Goal: Information Seeking & Learning: Compare options

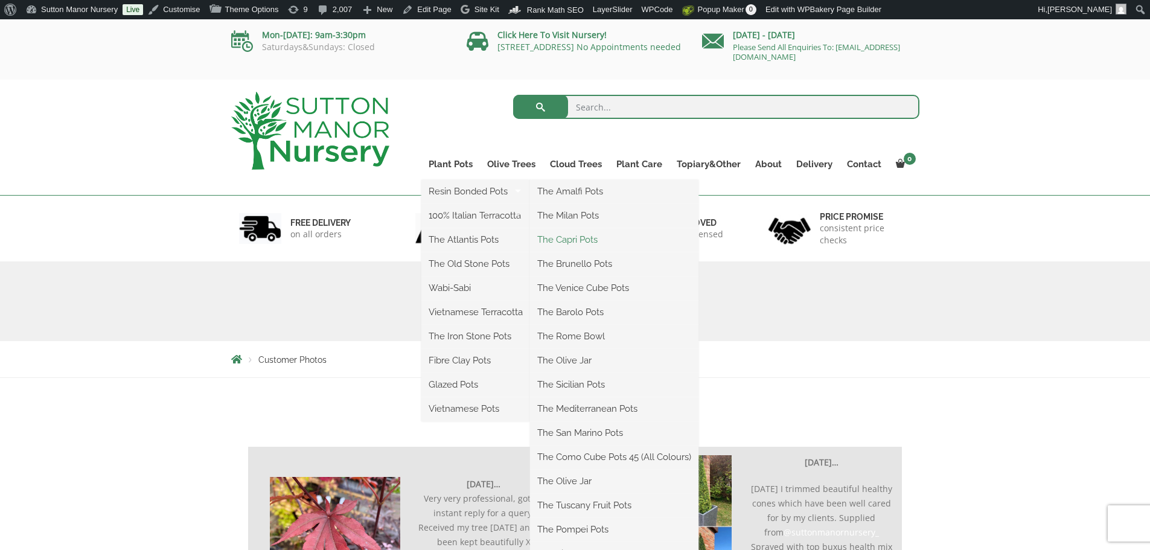
click at [573, 240] on link "The Capri Pots" at bounding box center [614, 240] width 168 height 18
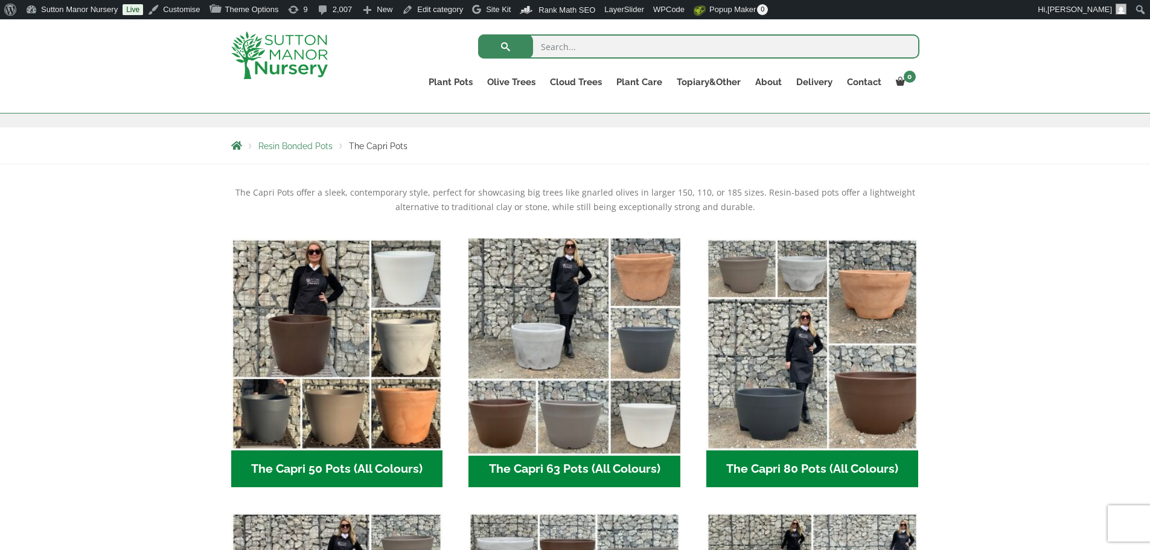
scroll to position [302, 0]
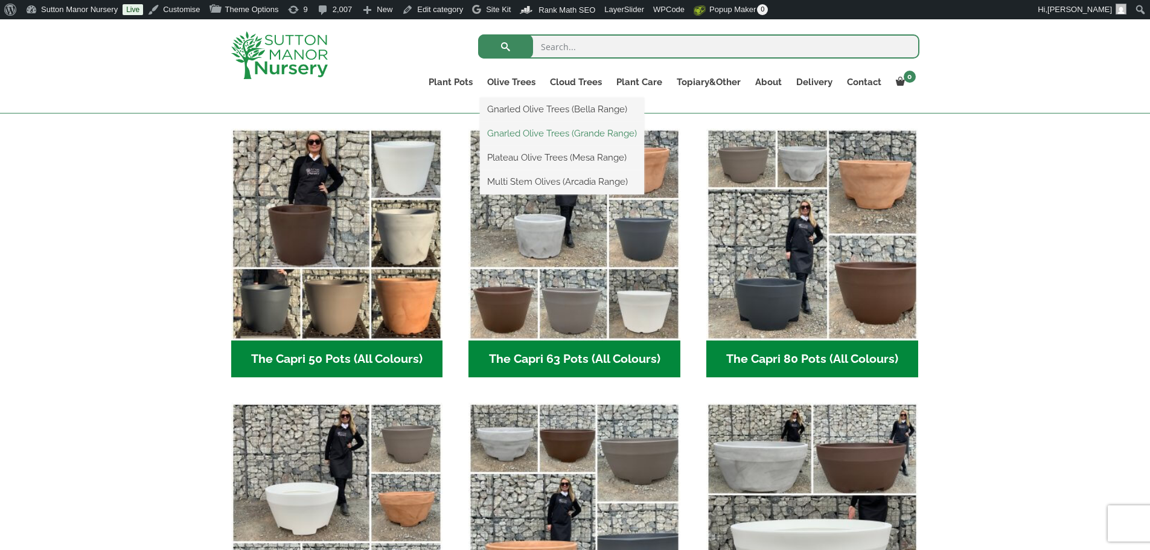
click at [530, 127] on link "Gnarled Olive Trees (Grande Range)" at bounding box center [562, 133] width 164 height 18
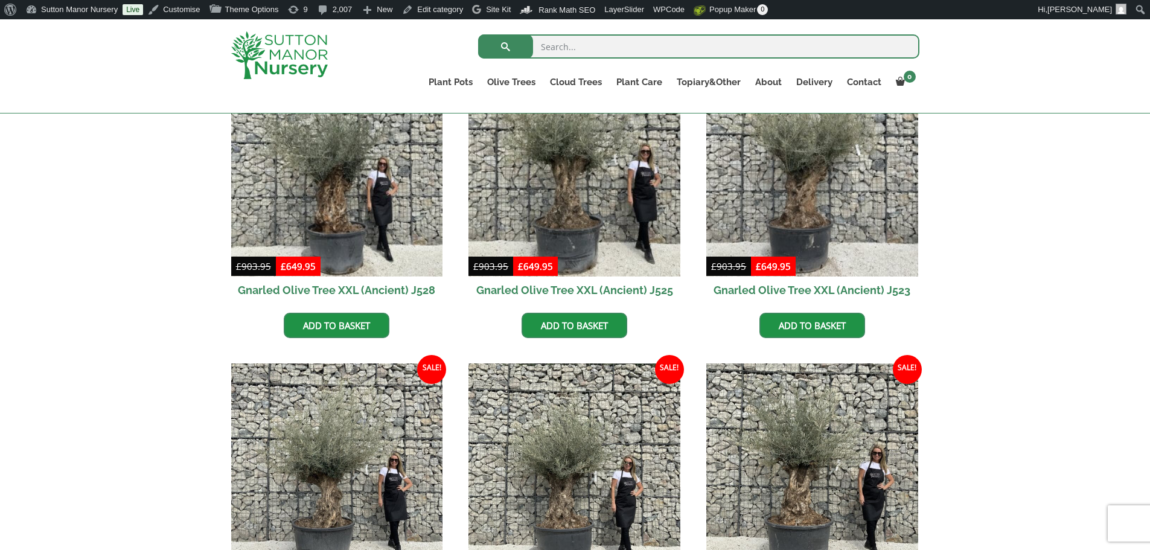
scroll to position [362, 0]
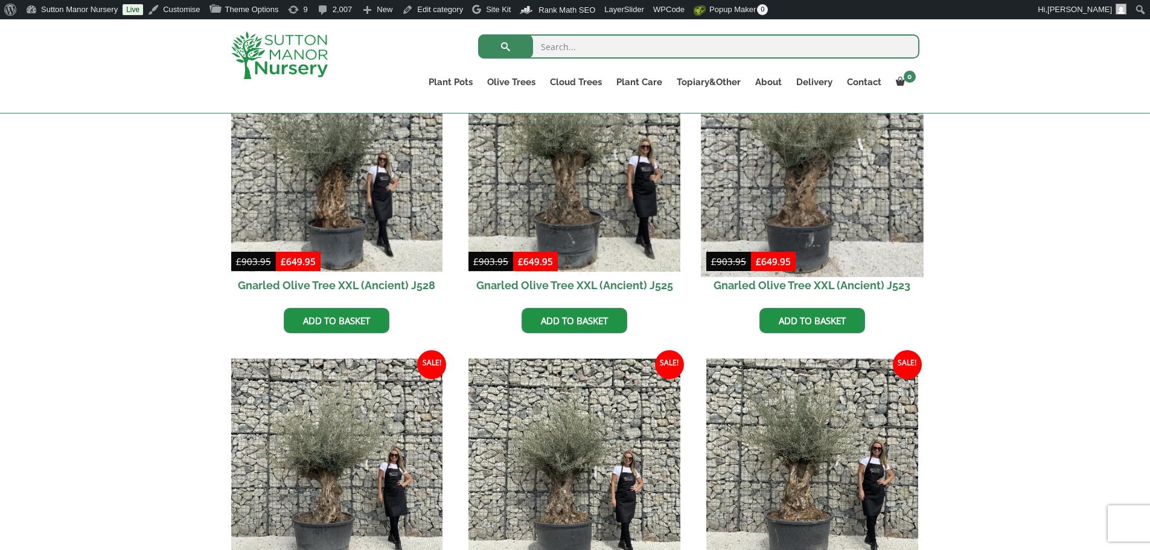
click at [800, 196] on img at bounding box center [812, 165] width 222 height 222
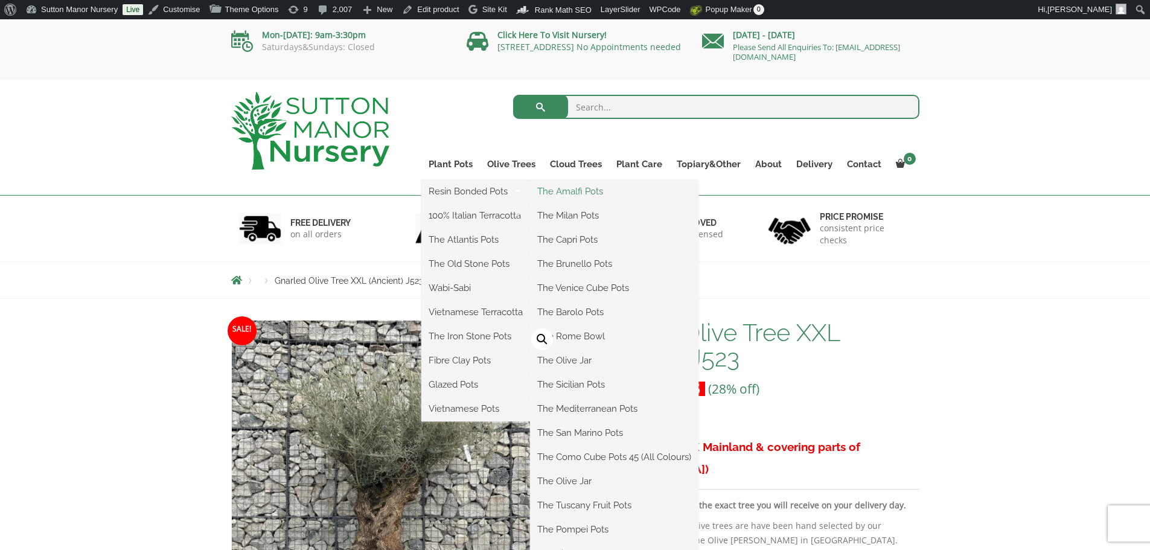
click at [574, 190] on link "The Amalfi Pots" at bounding box center [614, 191] width 168 height 18
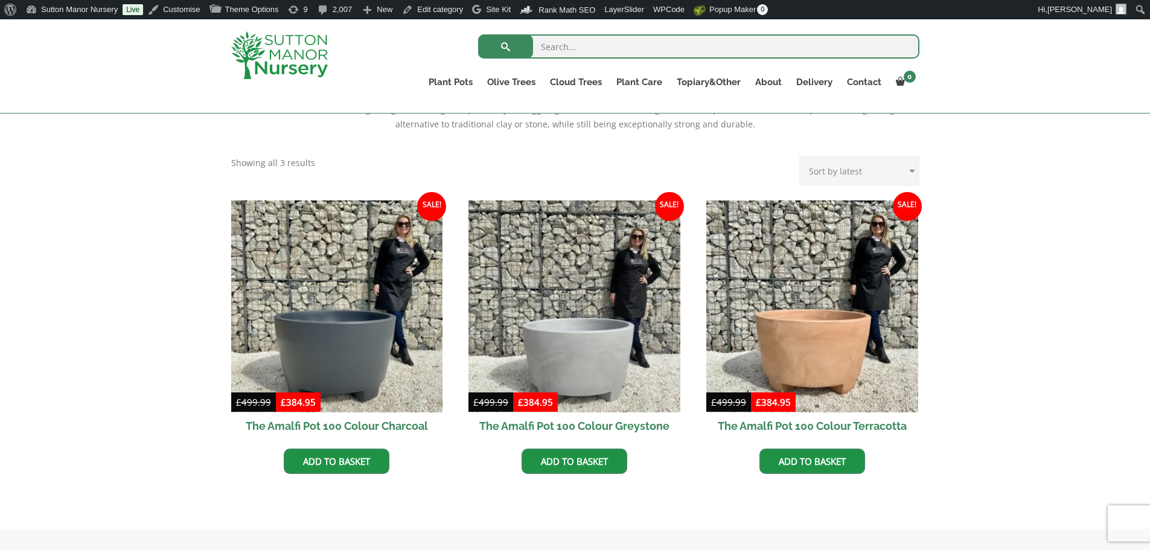
scroll to position [181, 0]
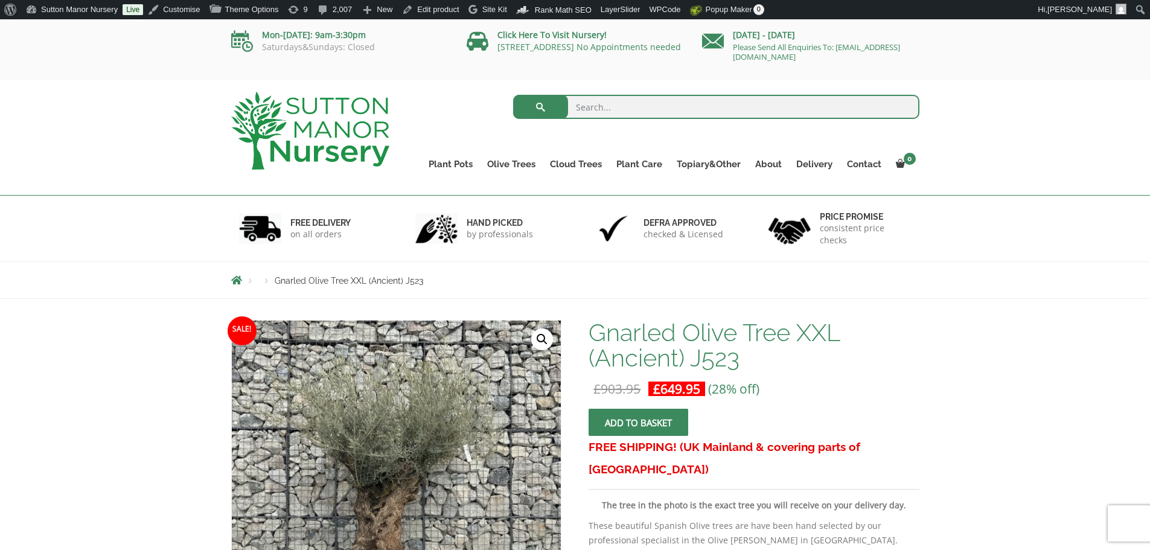
click at [311, 117] on img at bounding box center [310, 131] width 158 height 78
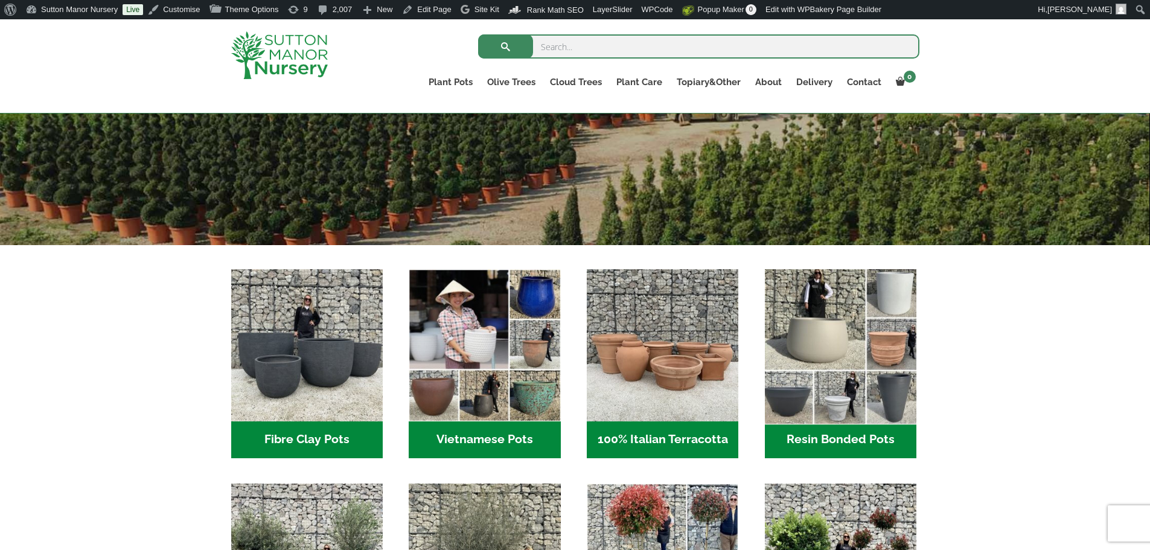
scroll to position [302, 0]
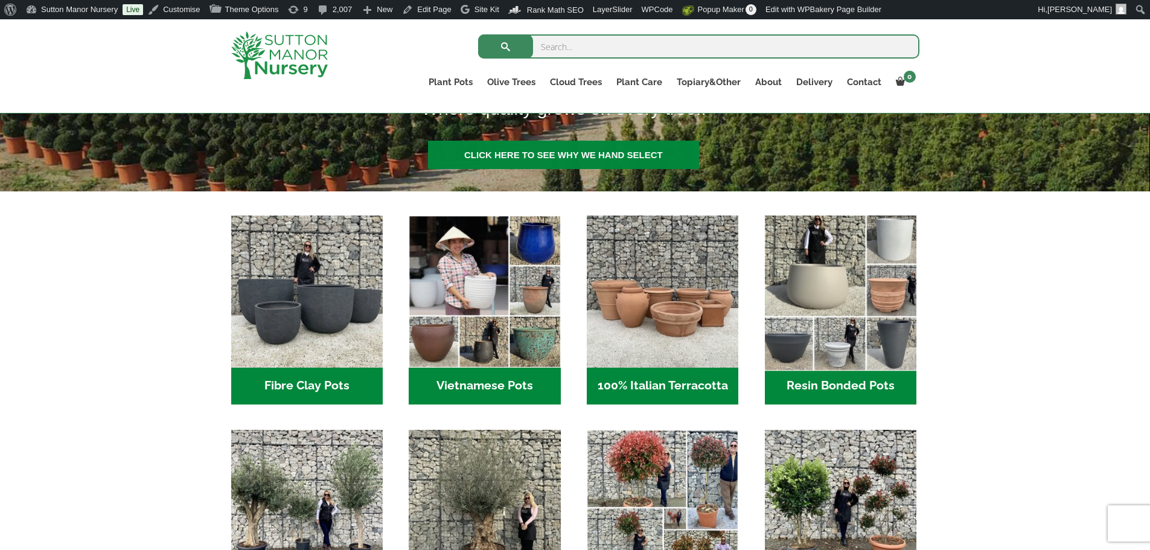
click at [835, 320] on img "Visit product category Resin Bonded Pots" at bounding box center [840, 291] width 159 height 159
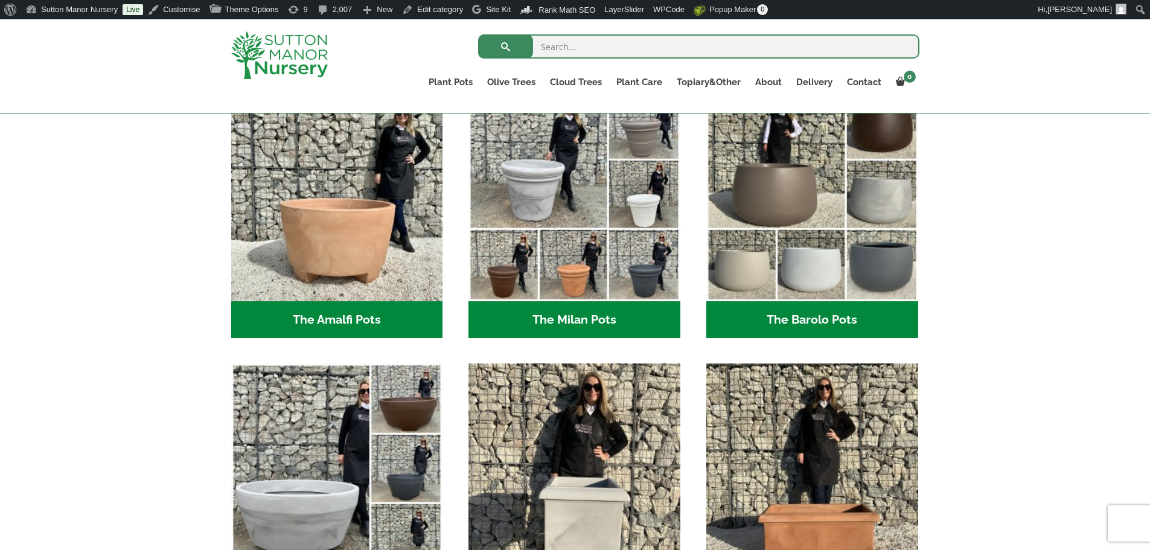
scroll to position [362, 0]
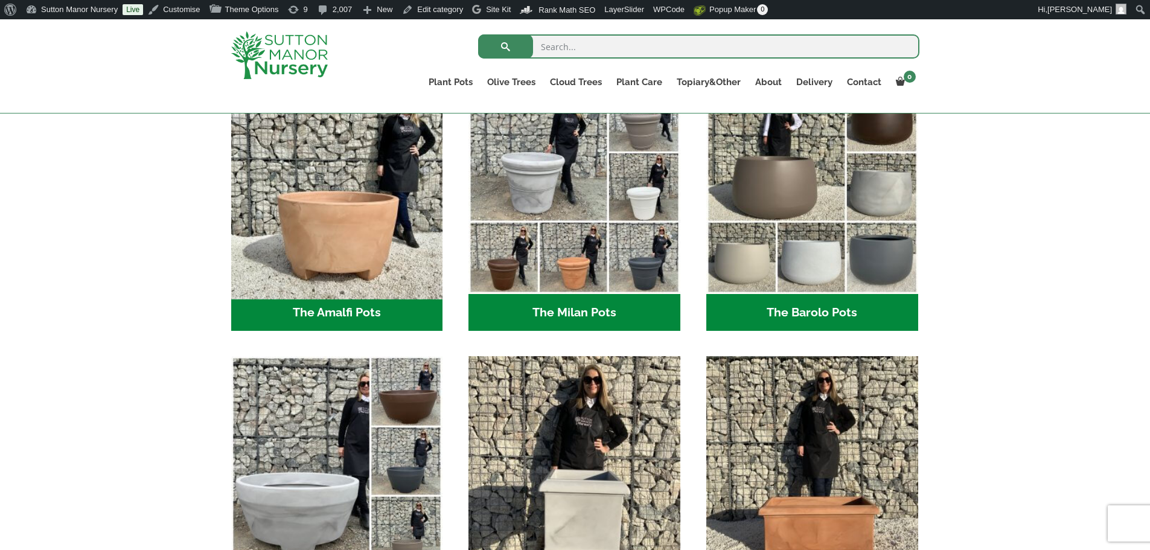
click at [350, 256] on img "Visit product category The Amalfi Pots" at bounding box center [337, 188] width 222 height 222
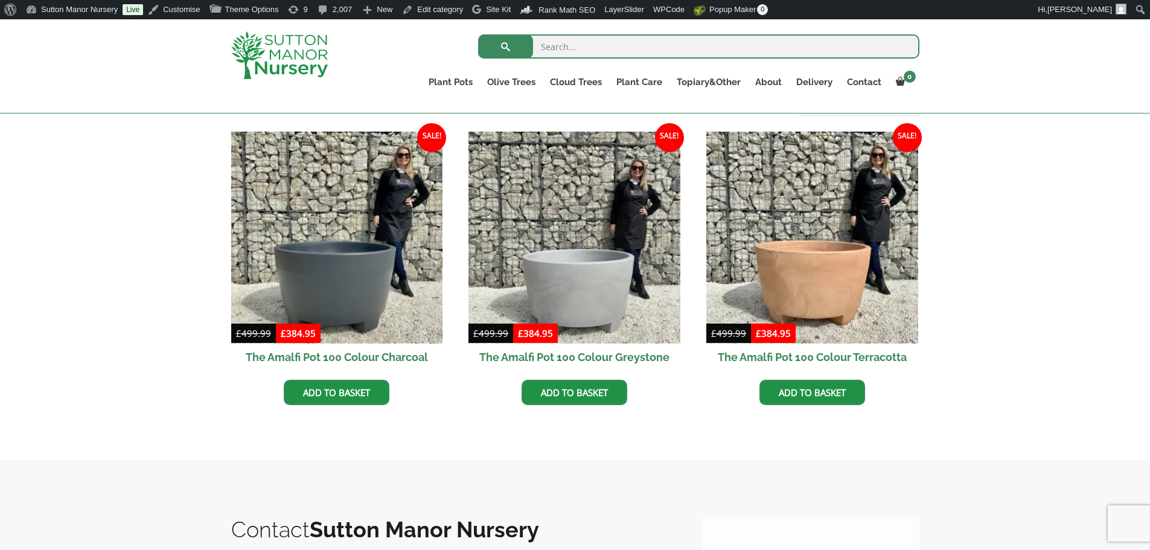
scroll to position [362, 0]
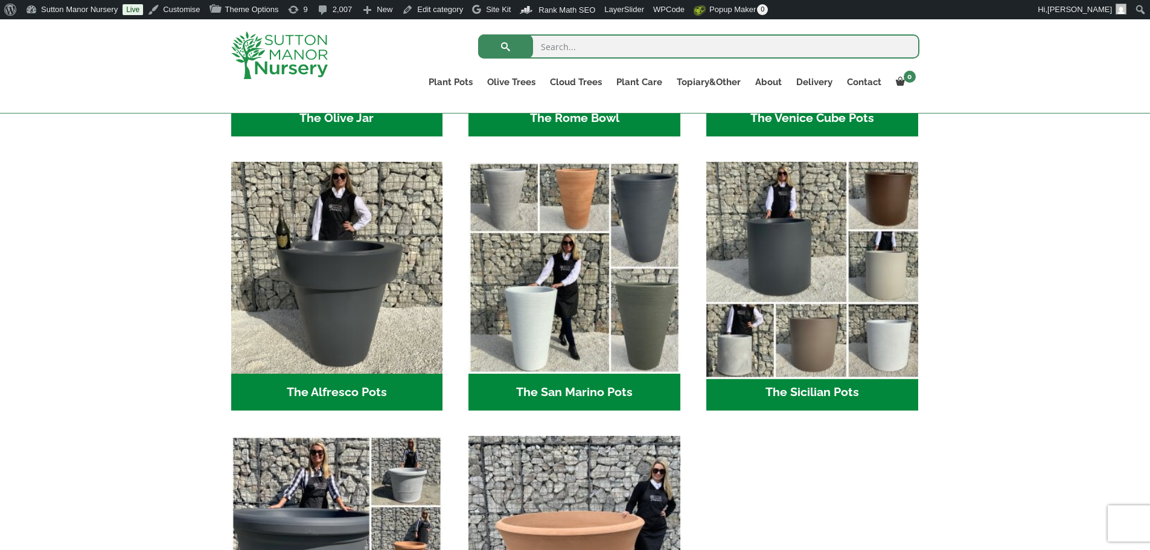
scroll to position [1510, 0]
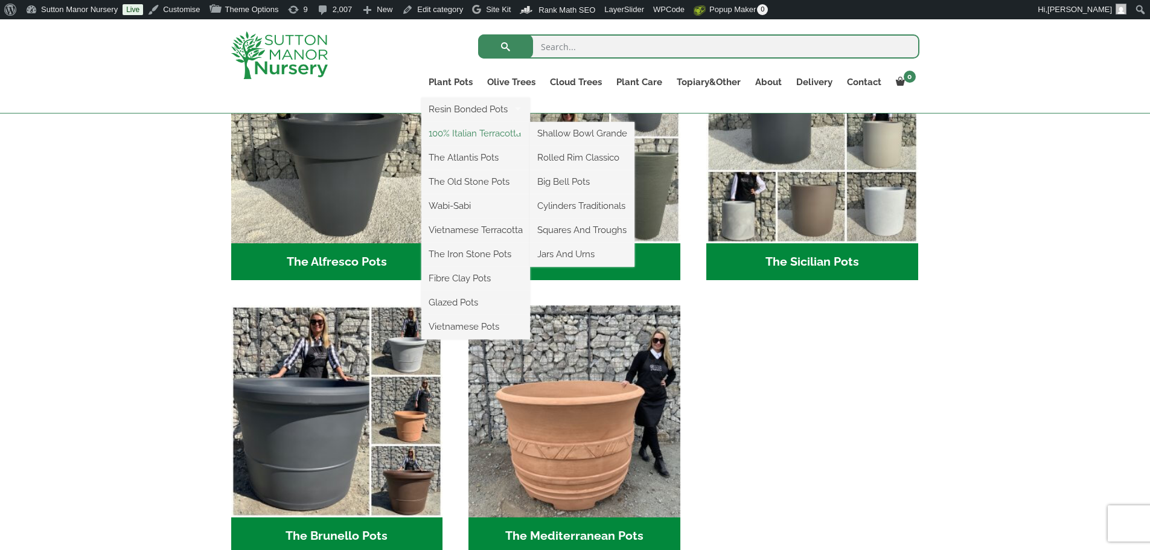
click at [466, 131] on link "100% Italian Terracotta" at bounding box center [476, 133] width 109 height 18
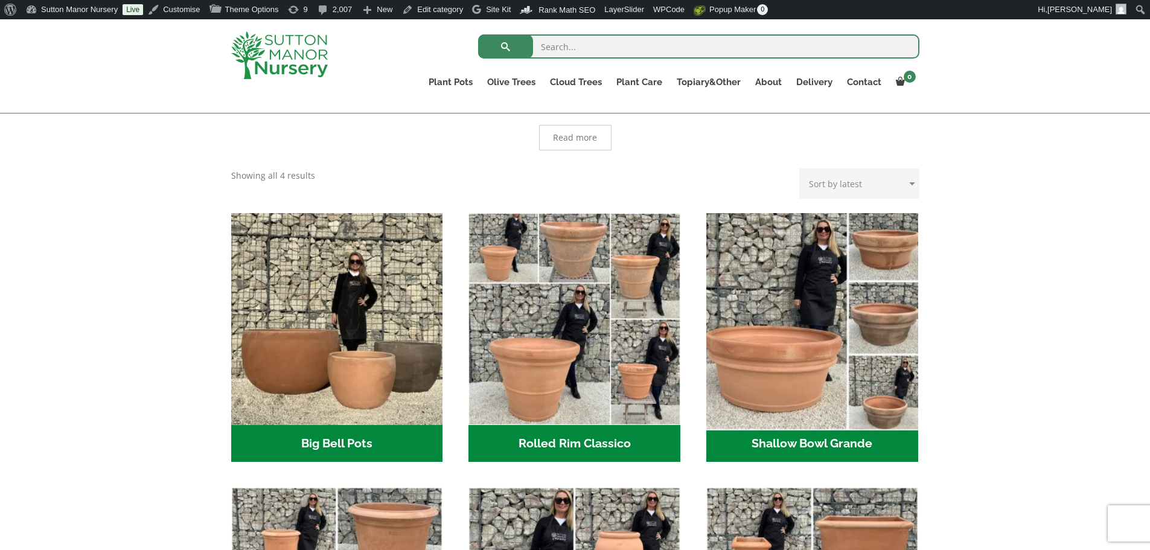
scroll to position [302, 0]
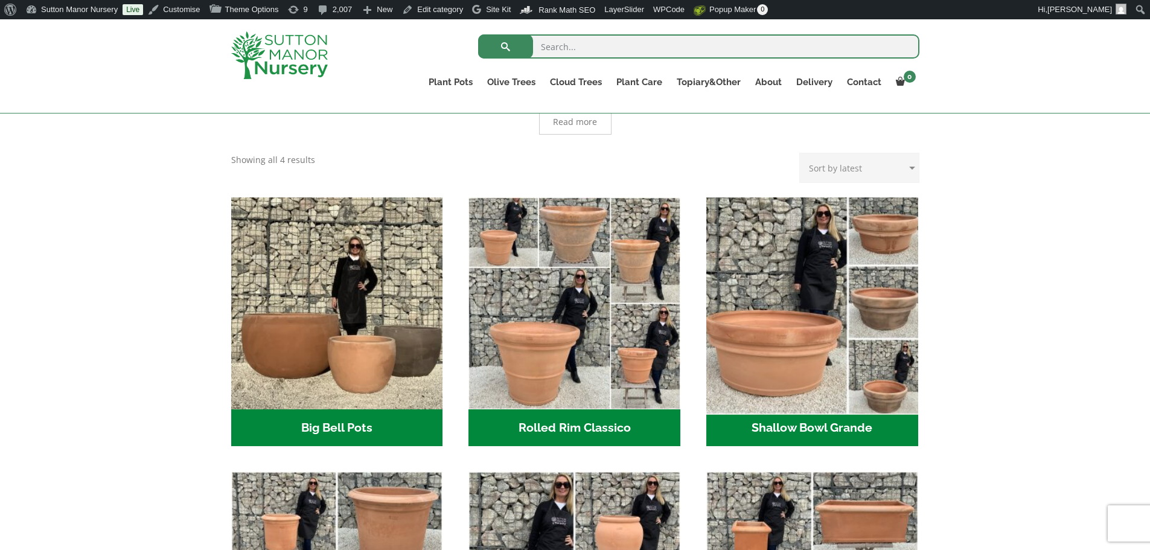
click at [795, 321] on img "Visit product category Shallow Bowl Grande" at bounding box center [812, 303] width 222 height 222
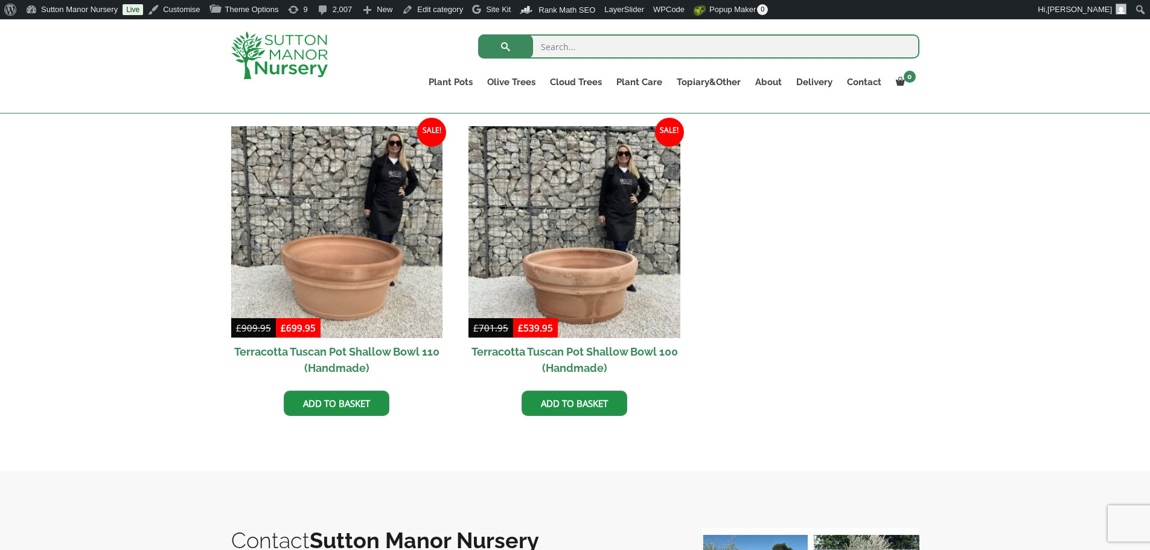
scroll to position [544, 0]
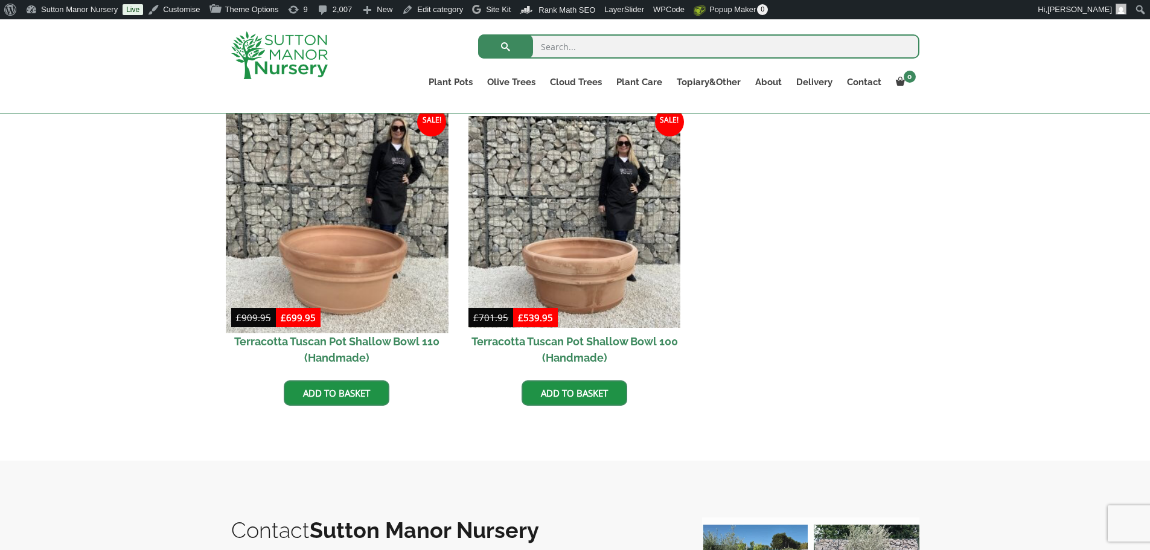
drag, startPoint x: 388, startPoint y: 208, endPoint x: 358, endPoint y: 266, distance: 65.4
click at [358, 266] on img at bounding box center [337, 222] width 222 height 222
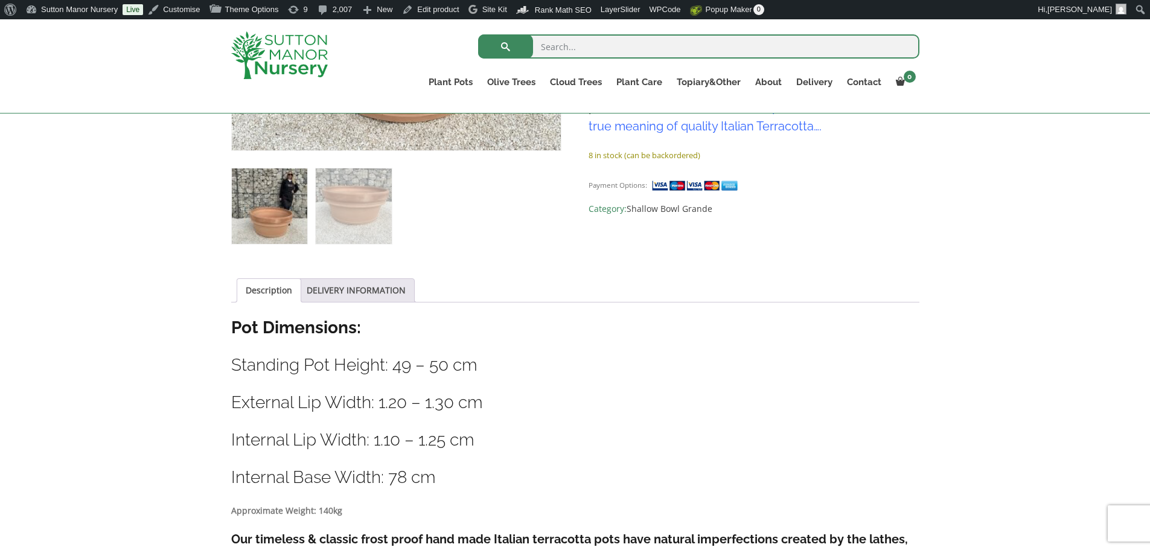
scroll to position [242, 0]
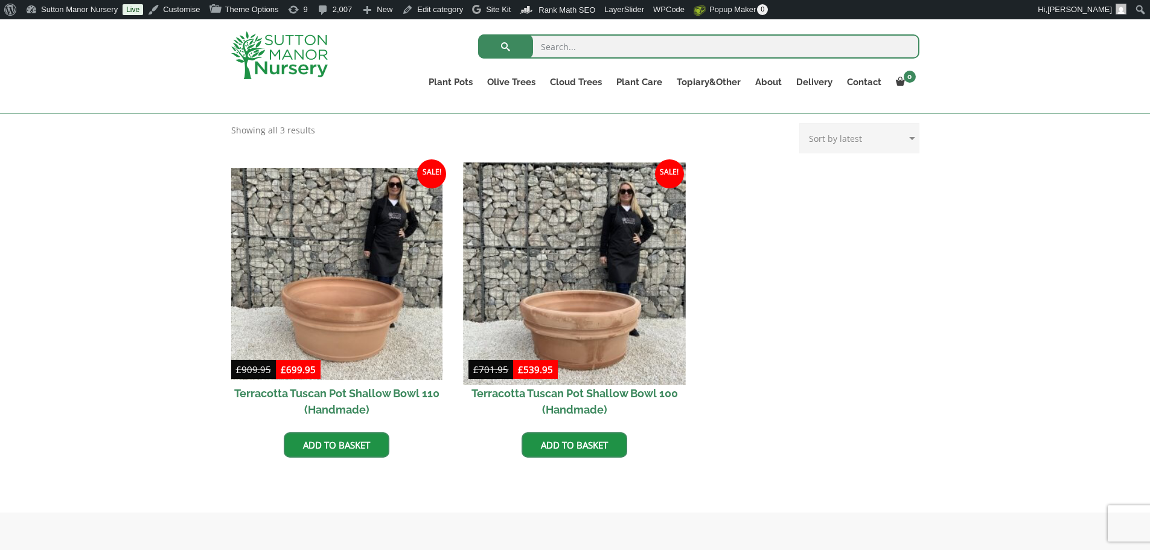
scroll to position [423, 0]
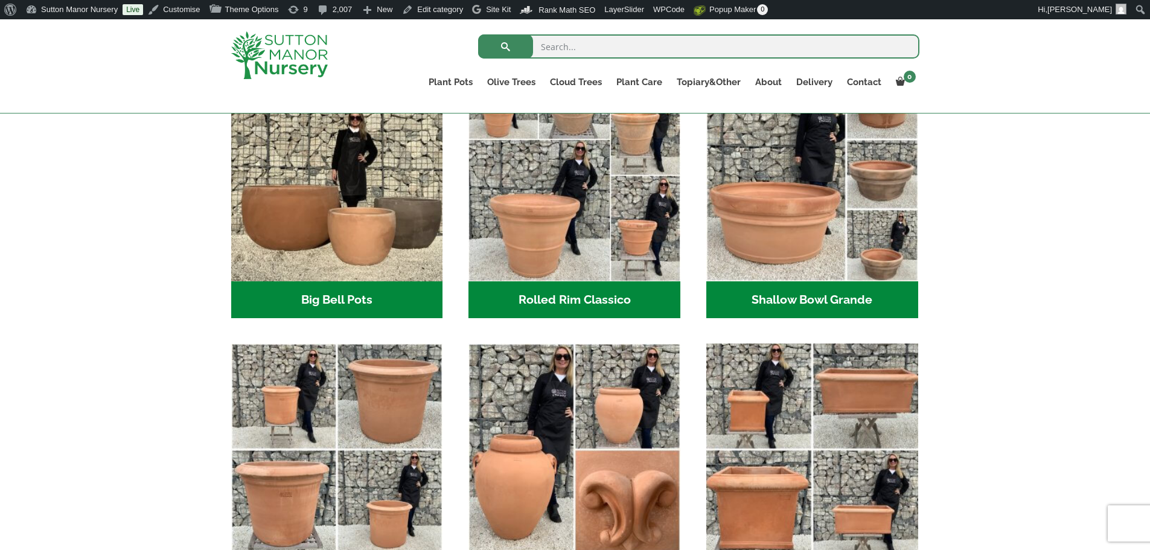
scroll to position [362, 0]
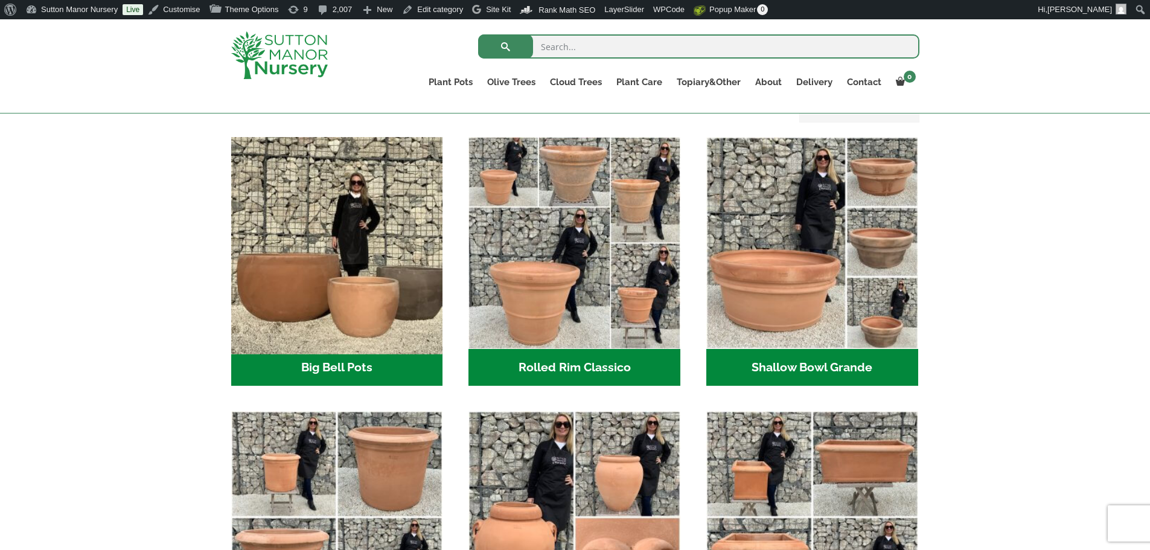
click at [313, 222] on img "Visit product category Big Bell Pots" at bounding box center [337, 243] width 222 height 222
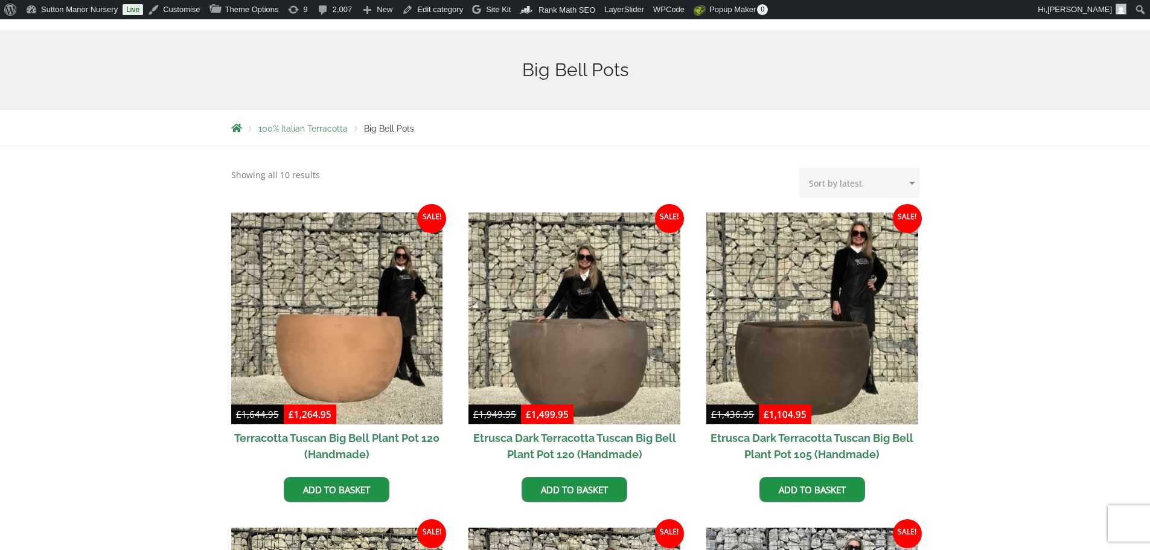
scroll to position [242, 0]
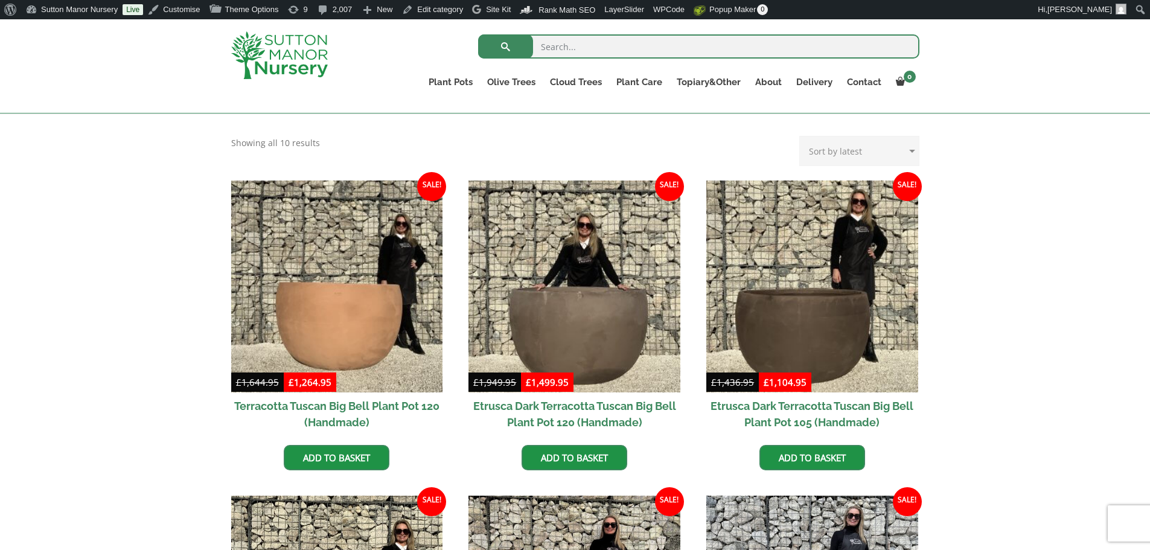
click at [307, 62] on img at bounding box center [279, 55] width 97 height 48
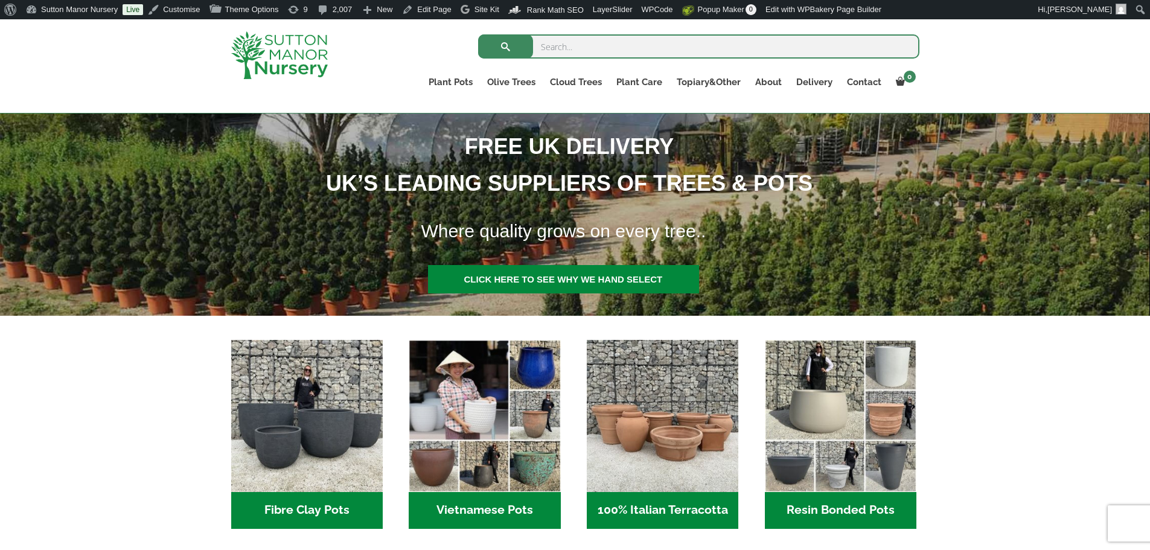
scroll to position [401, 0]
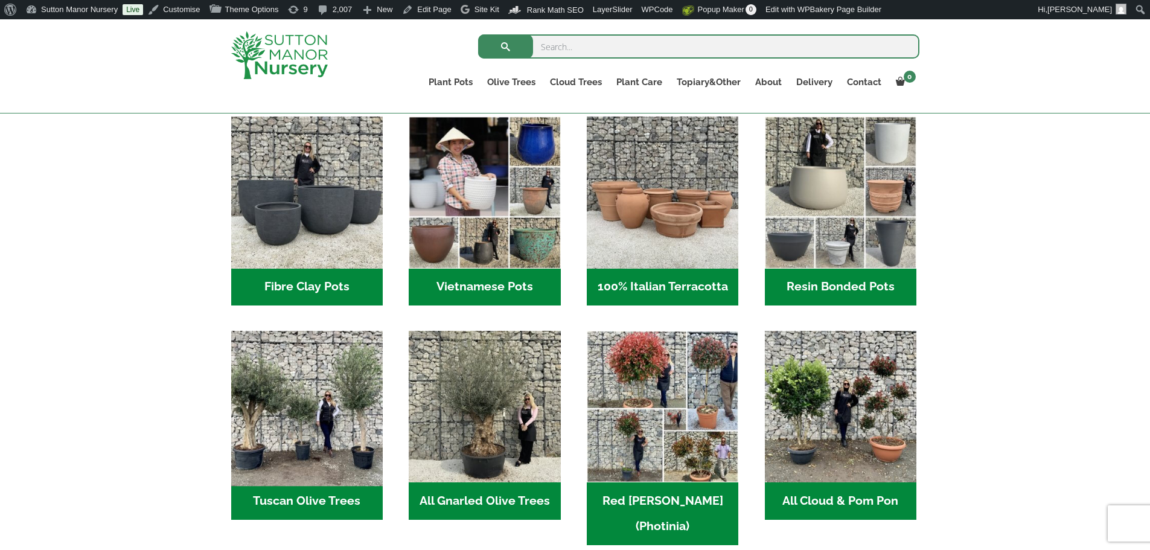
click at [339, 435] on img "Visit product category Tuscan Olive Trees" at bounding box center [306, 406] width 159 height 159
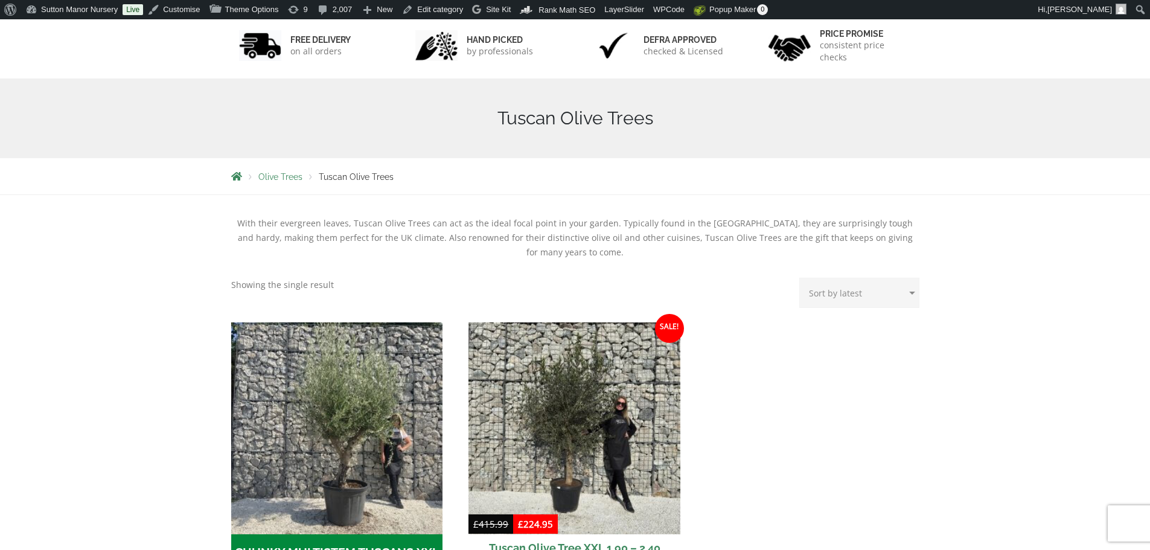
scroll to position [302, 0]
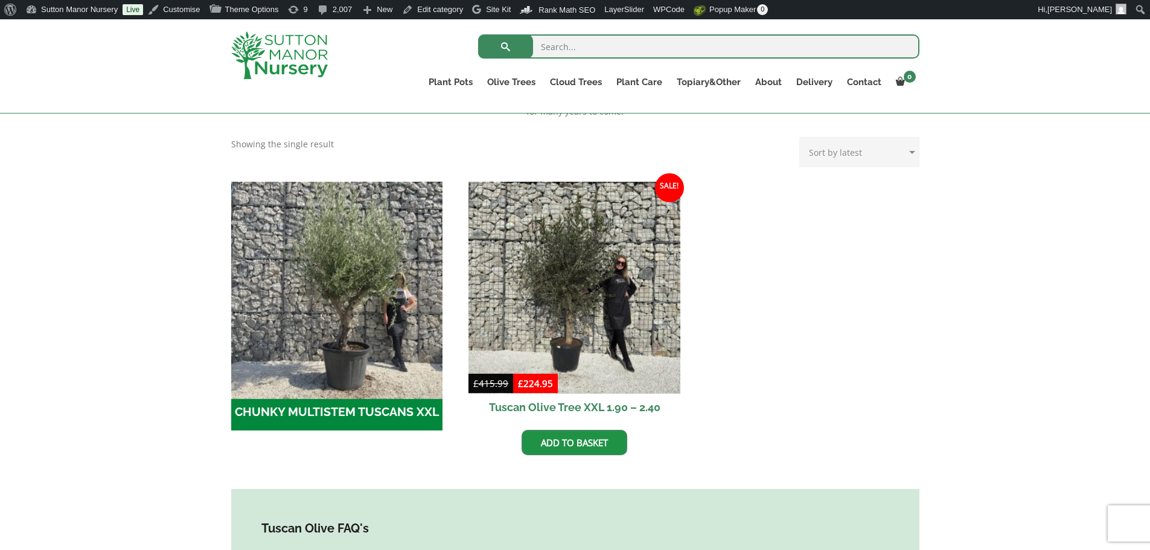
click at [351, 295] on img "Visit product category CHUNKY MULTISTEM TUSCANS XXL" at bounding box center [337, 287] width 222 height 222
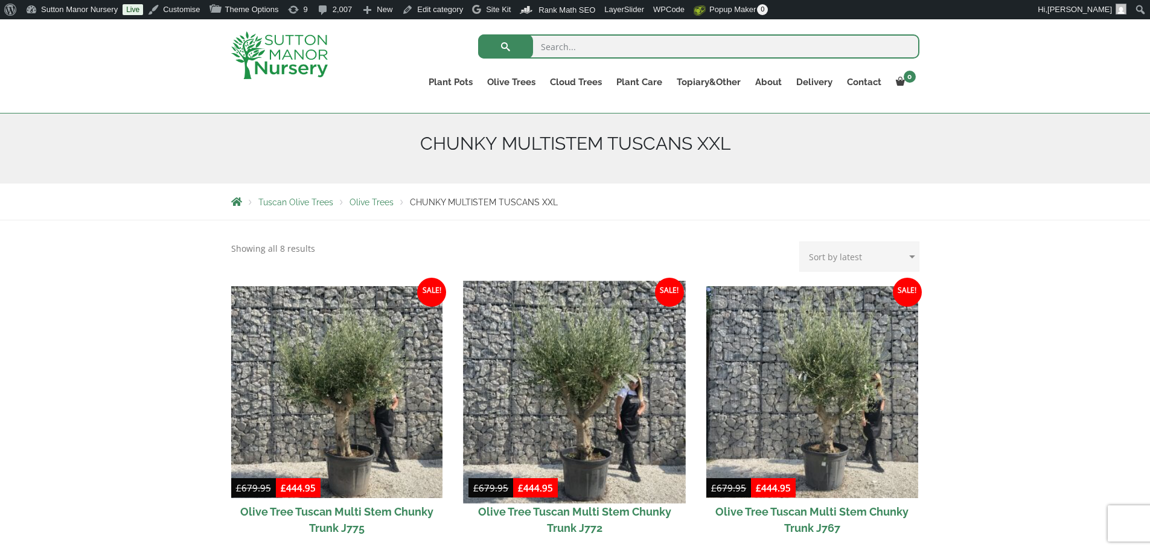
scroll to position [302, 0]
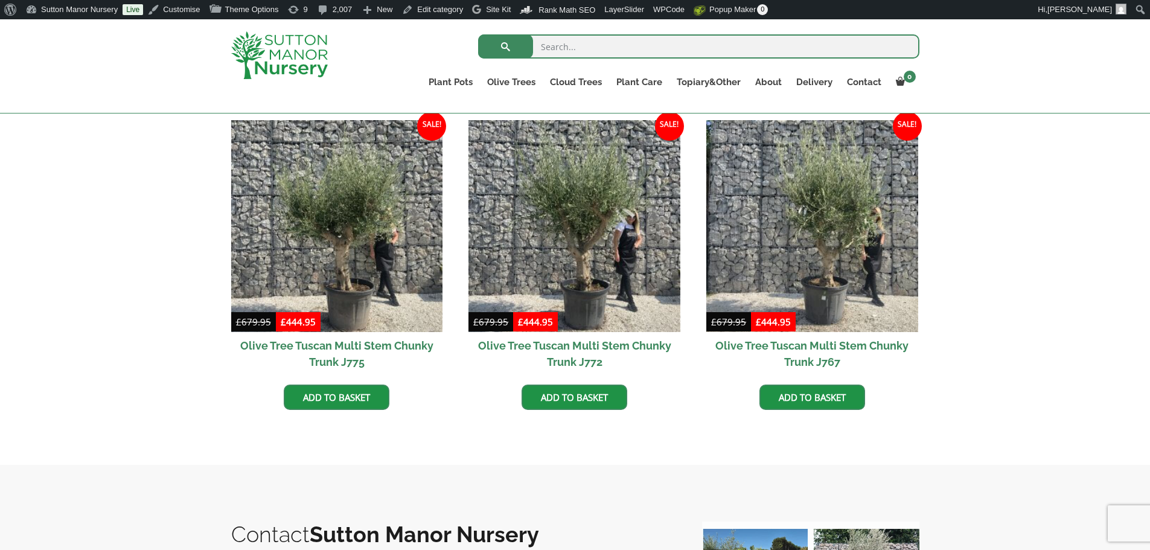
click at [300, 51] on img at bounding box center [279, 55] width 97 height 48
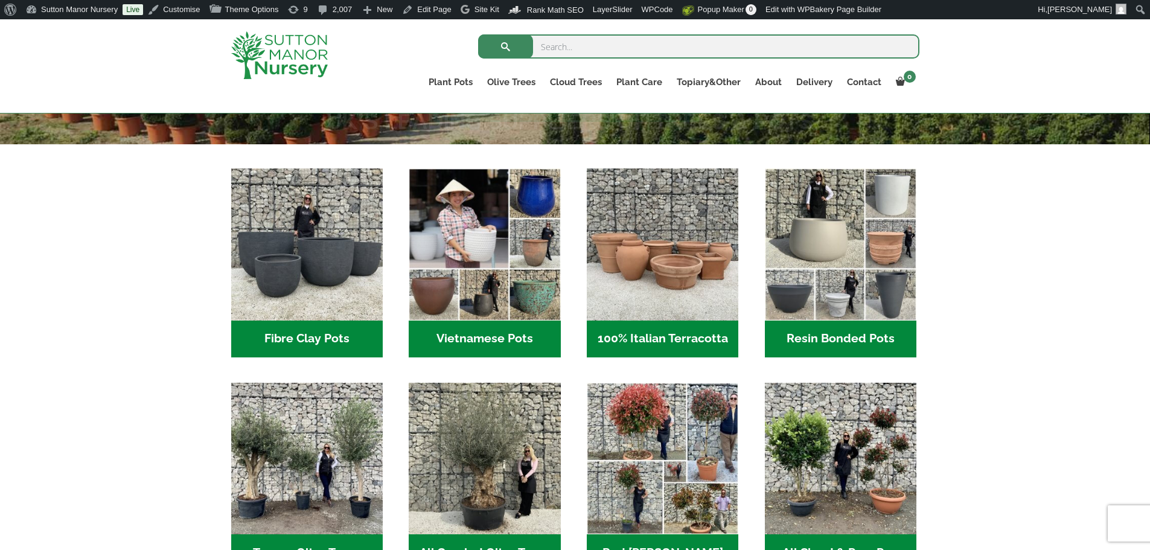
scroll to position [362, 0]
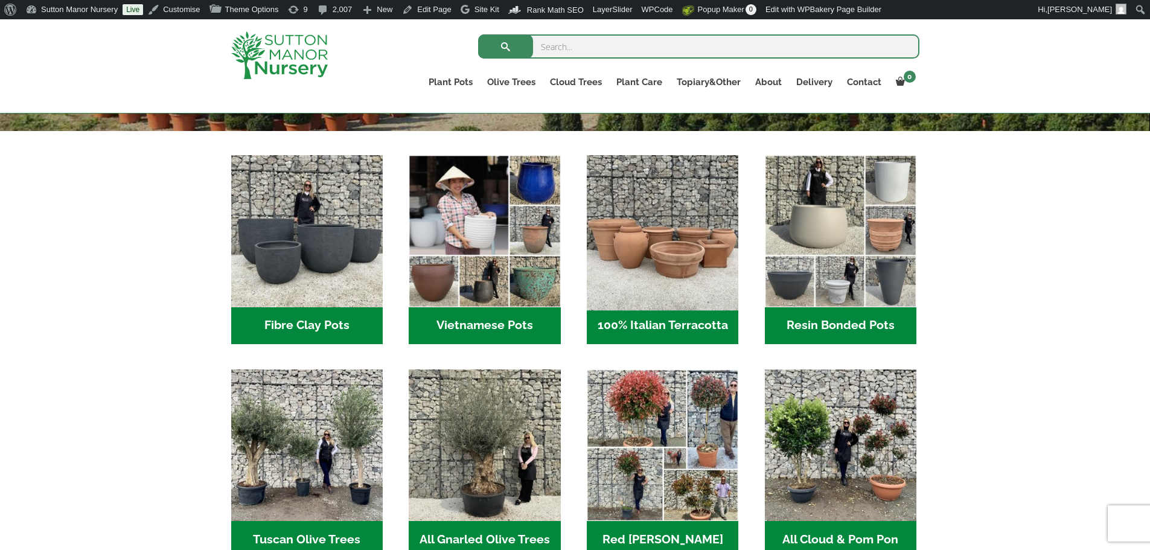
click at [660, 257] on img "Visit product category 100% Italian Terracotta" at bounding box center [662, 231] width 159 height 159
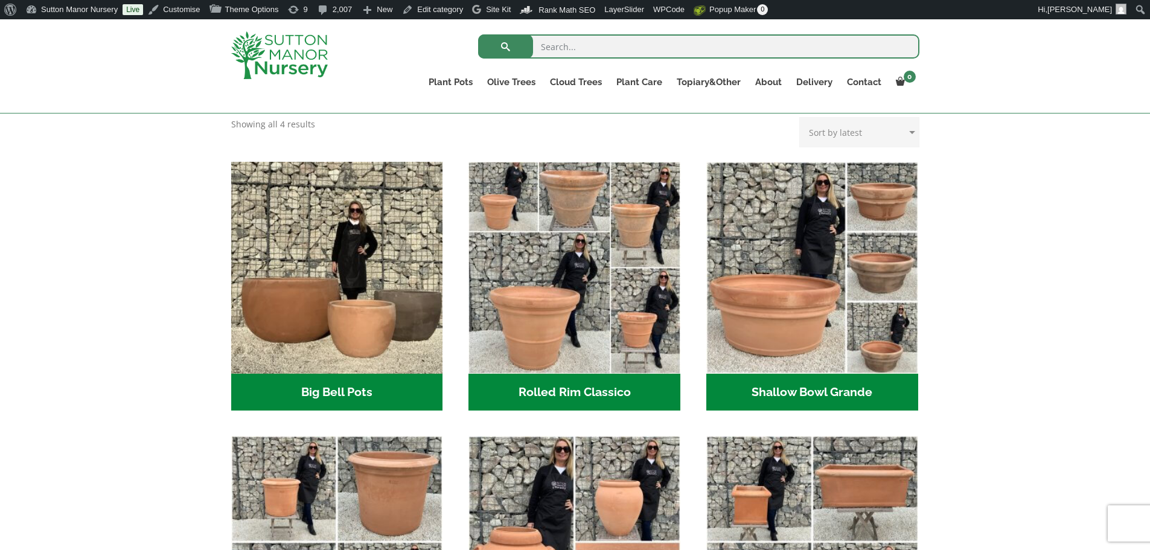
scroll to position [362, 0]
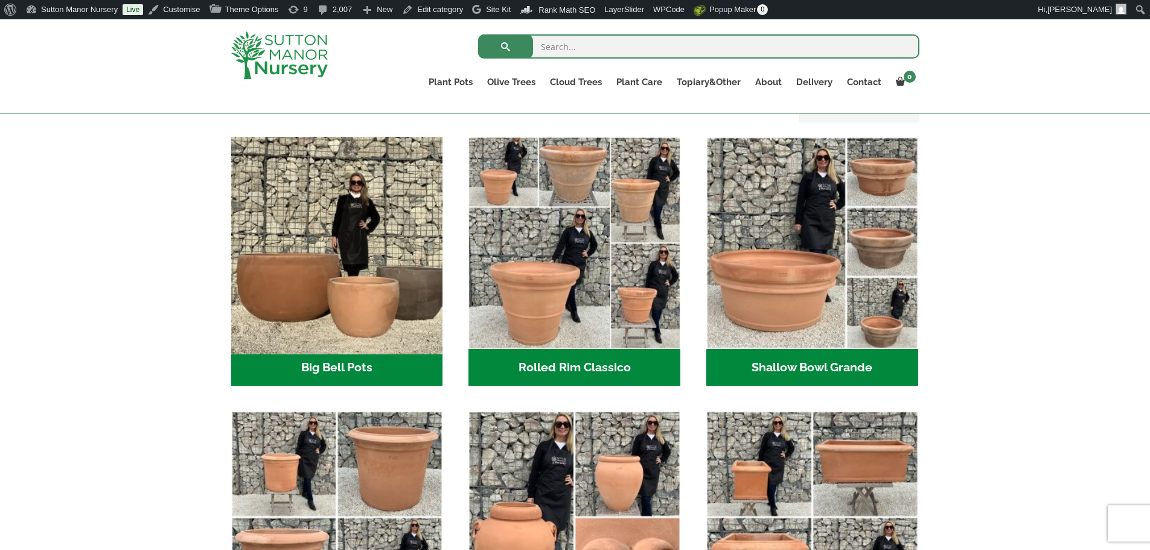
click img "Visit product category Big Bell Pots"
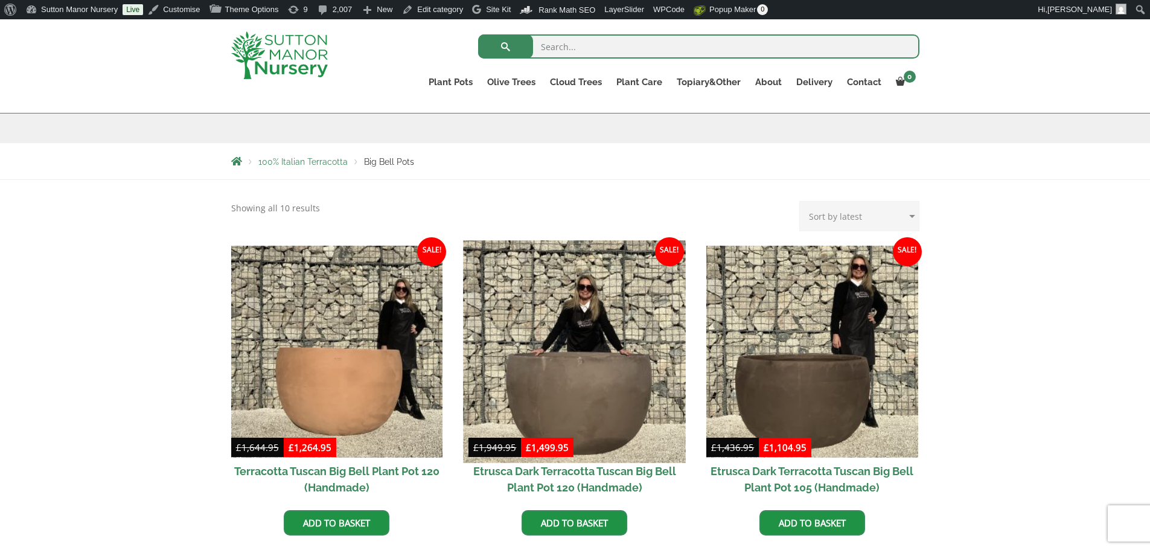
scroll to position [181, 0]
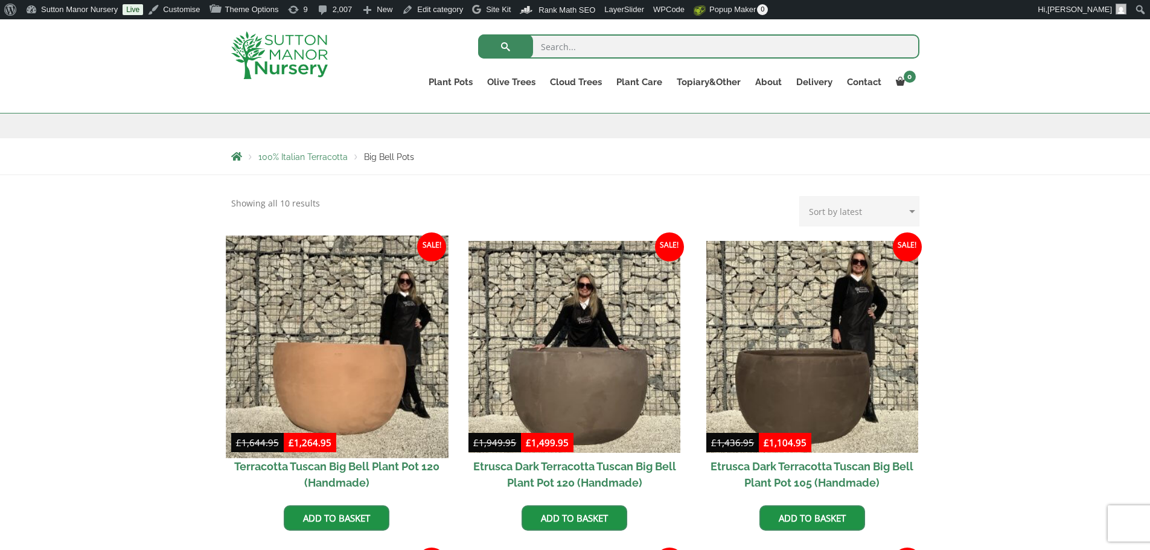
click at [306, 336] on img at bounding box center [337, 347] width 222 height 222
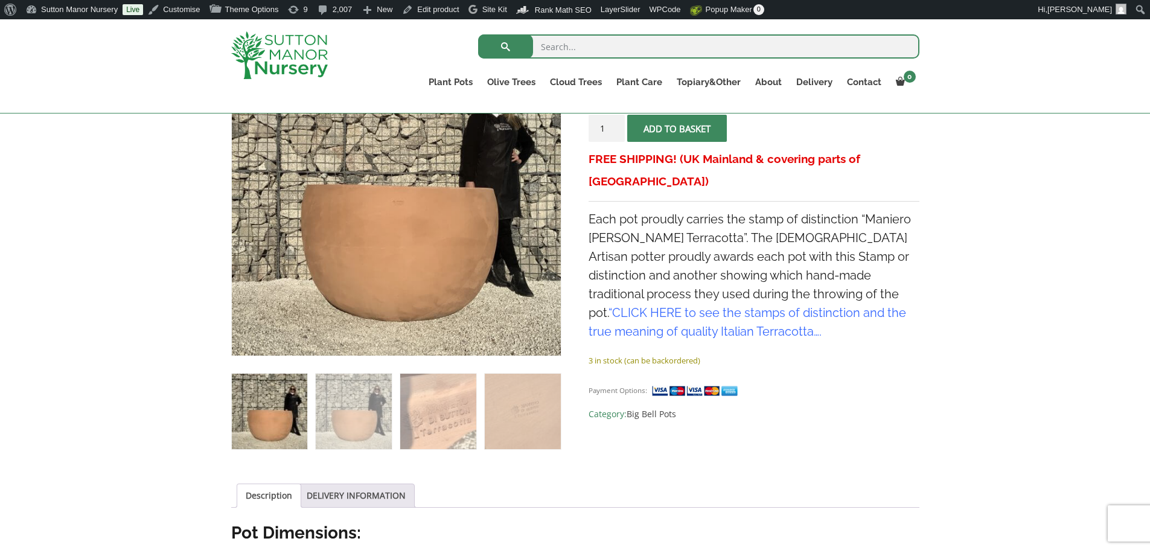
scroll to position [302, 0]
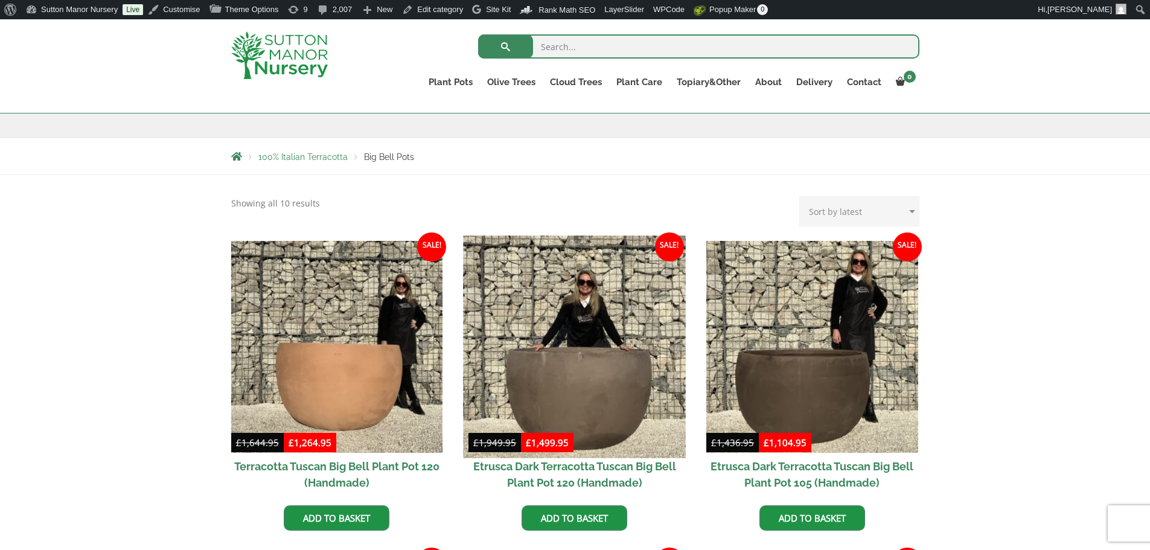
click at [621, 318] on img at bounding box center [575, 347] width 222 height 222
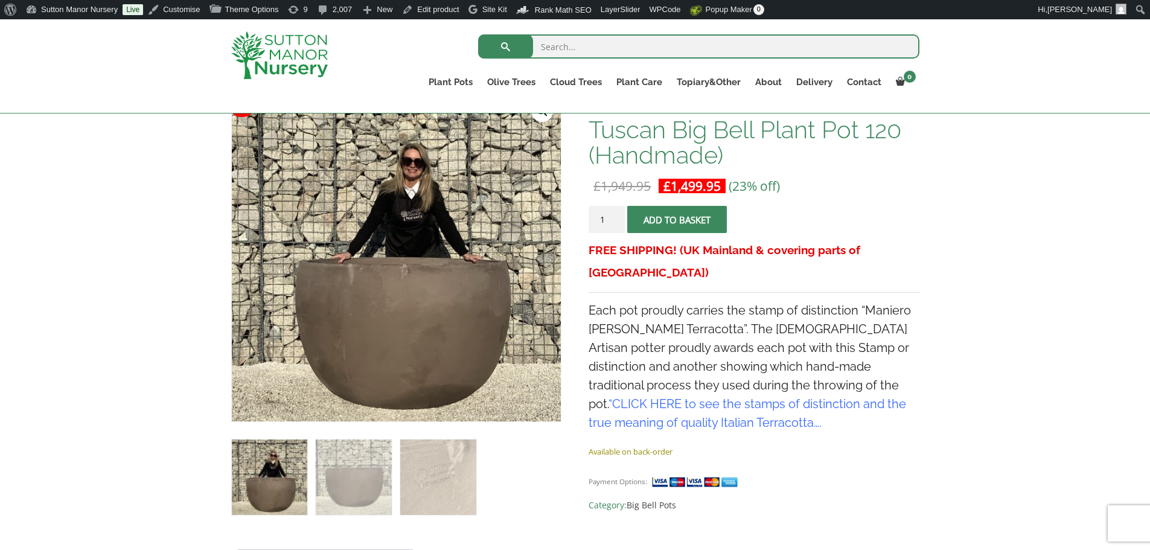
scroll to position [242, 0]
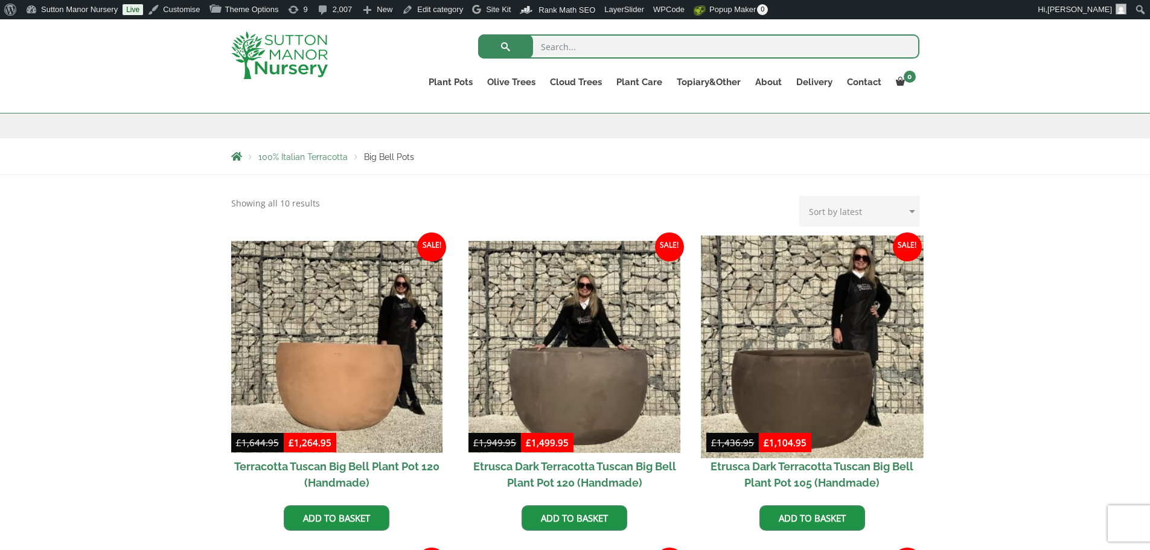
click at [839, 324] on img at bounding box center [812, 347] width 222 height 222
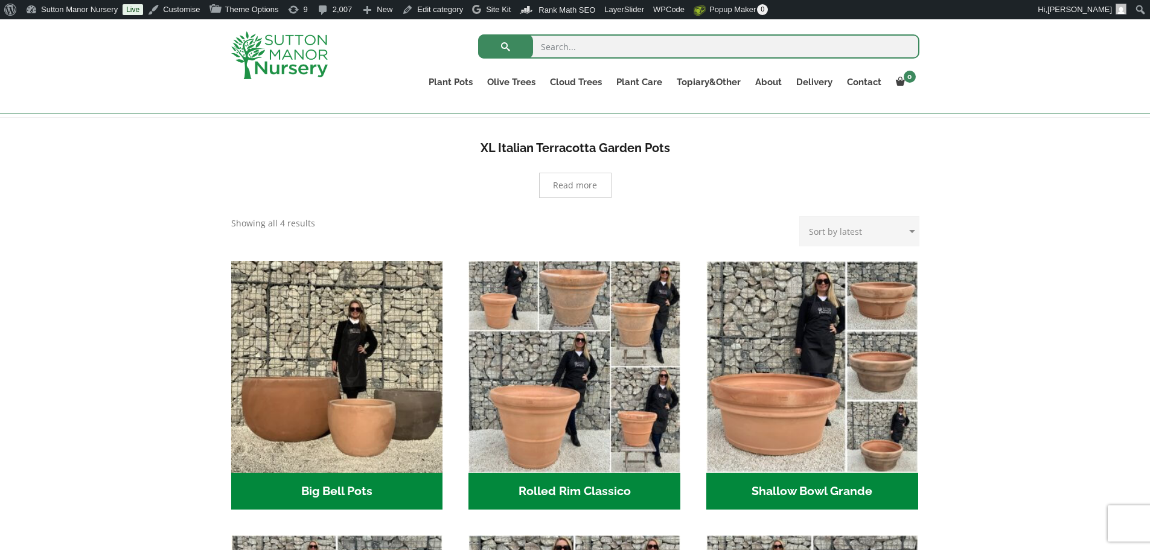
scroll to position [302, 0]
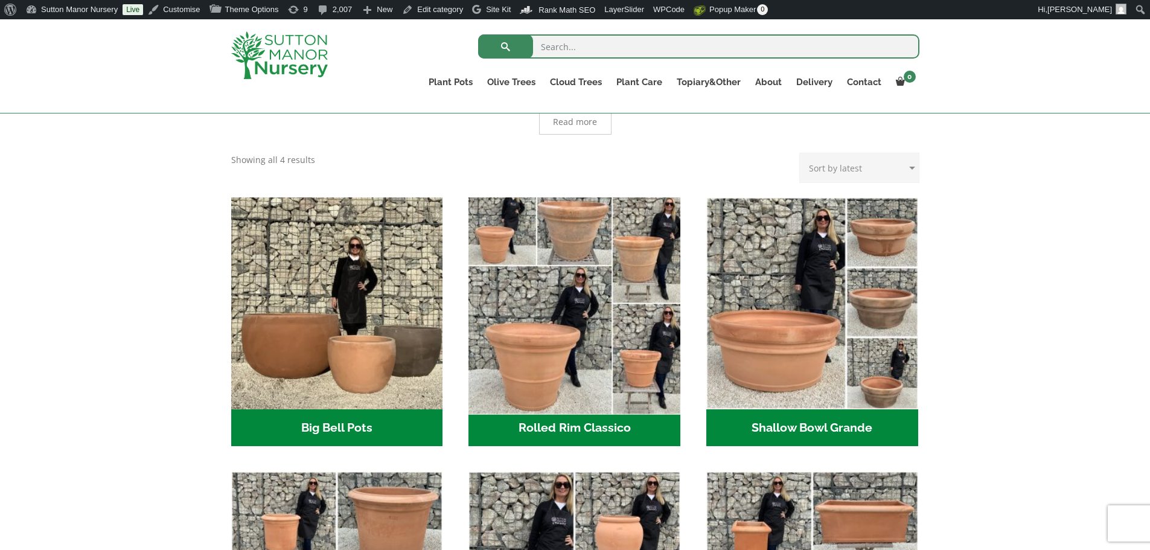
click at [597, 265] on img "Visit product category Rolled Rim Classico" at bounding box center [575, 303] width 222 height 222
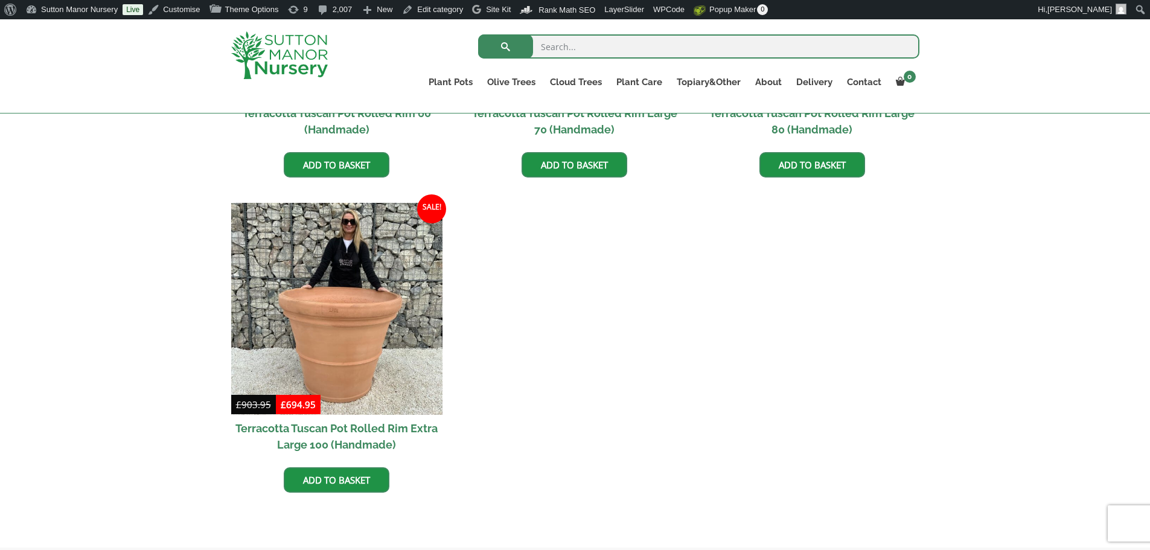
scroll to position [1087, 0]
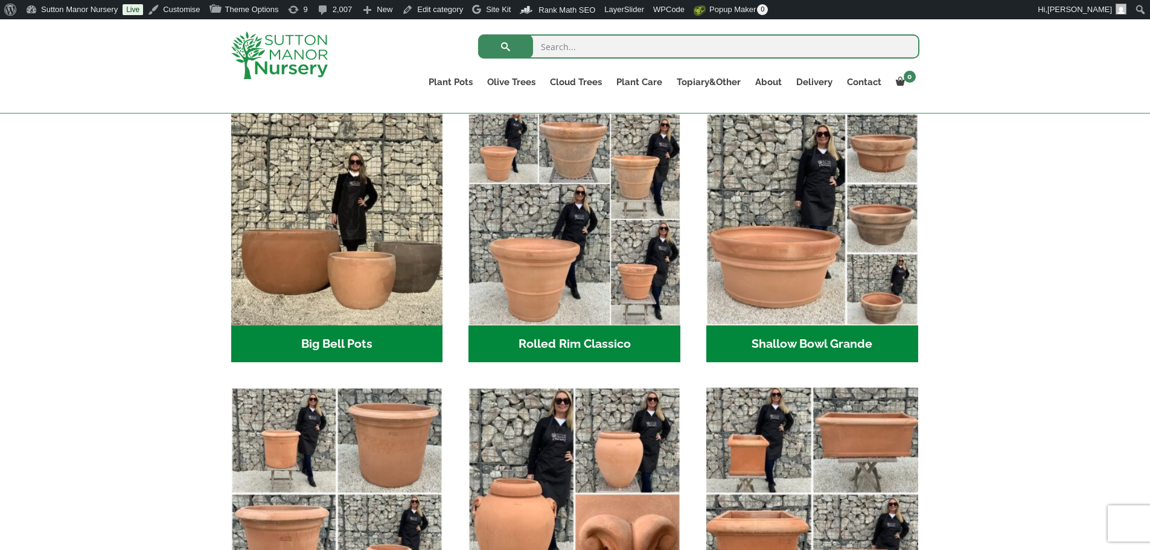
scroll to position [302, 0]
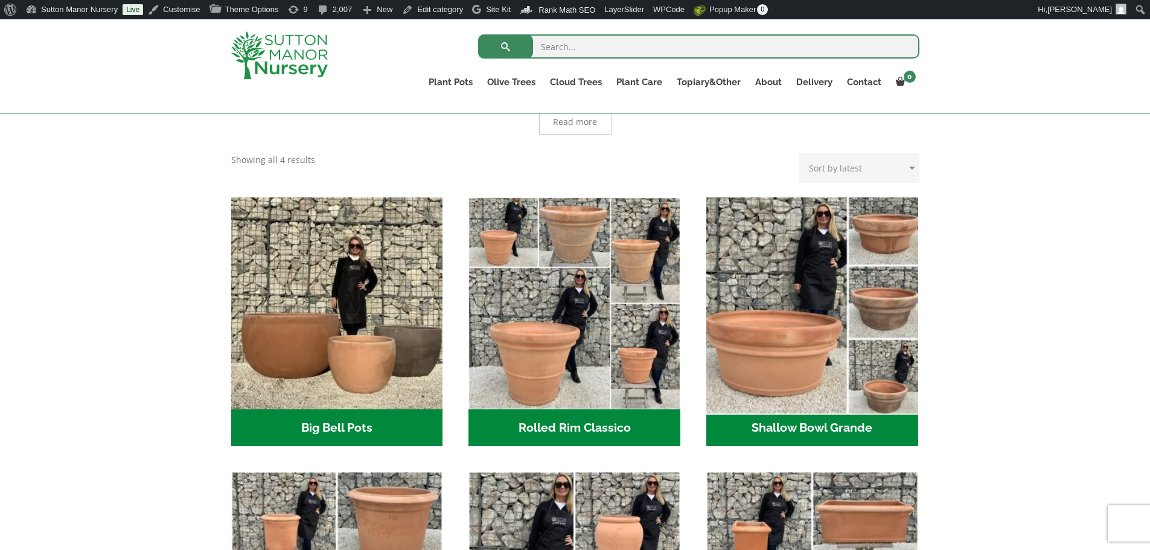
click at [835, 342] on img "Visit product category Shallow Bowl Grande" at bounding box center [812, 303] width 222 height 222
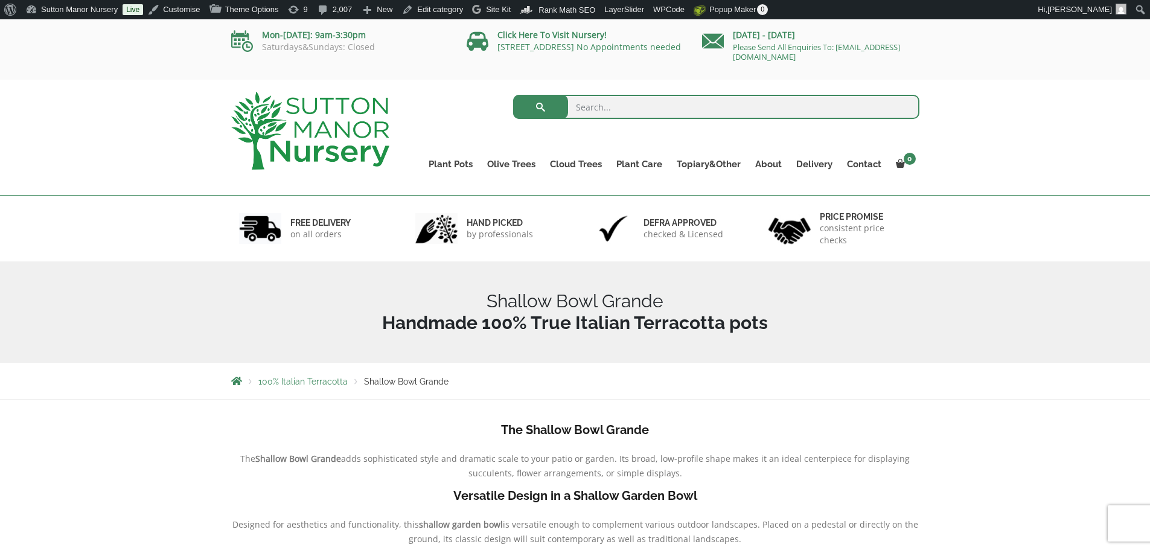
drag, startPoint x: 777, startPoint y: 326, endPoint x: 718, endPoint y: 326, distance: 58.6
click at [718, 326] on h1 "Shallow Bowl Grande" at bounding box center [575, 311] width 688 height 43
drag, startPoint x: 486, startPoint y: 301, endPoint x: 759, endPoint y: 330, distance: 273.9
click at [759, 330] on h1 "Shallow Bowl Grande" at bounding box center [575, 311] width 688 height 43
copy h1 "Shallow Bowl Grande"
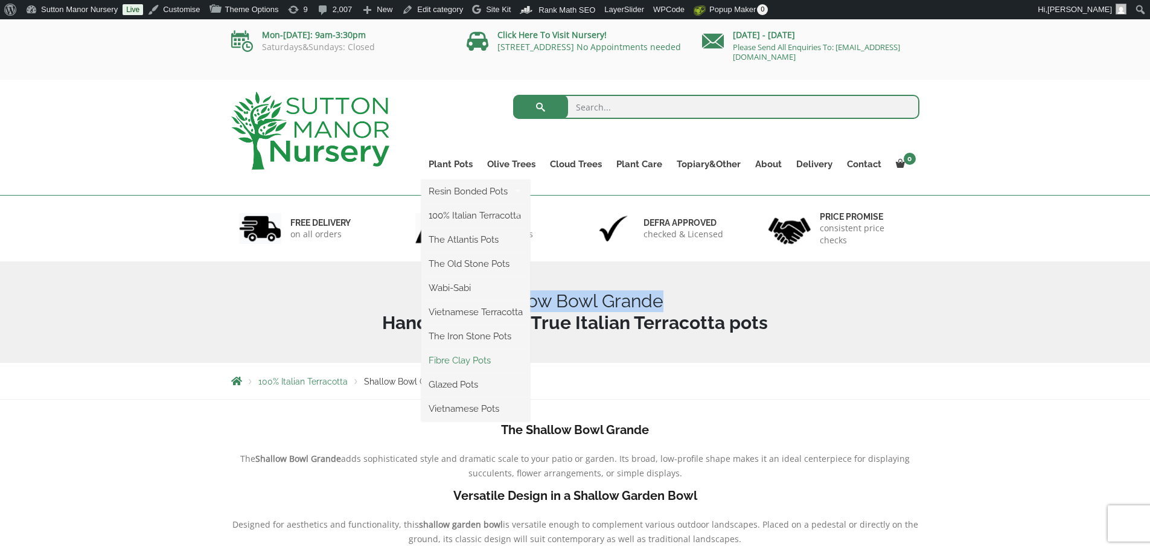
click at [461, 358] on link "Fibre Clay Pots" at bounding box center [476, 360] width 109 height 18
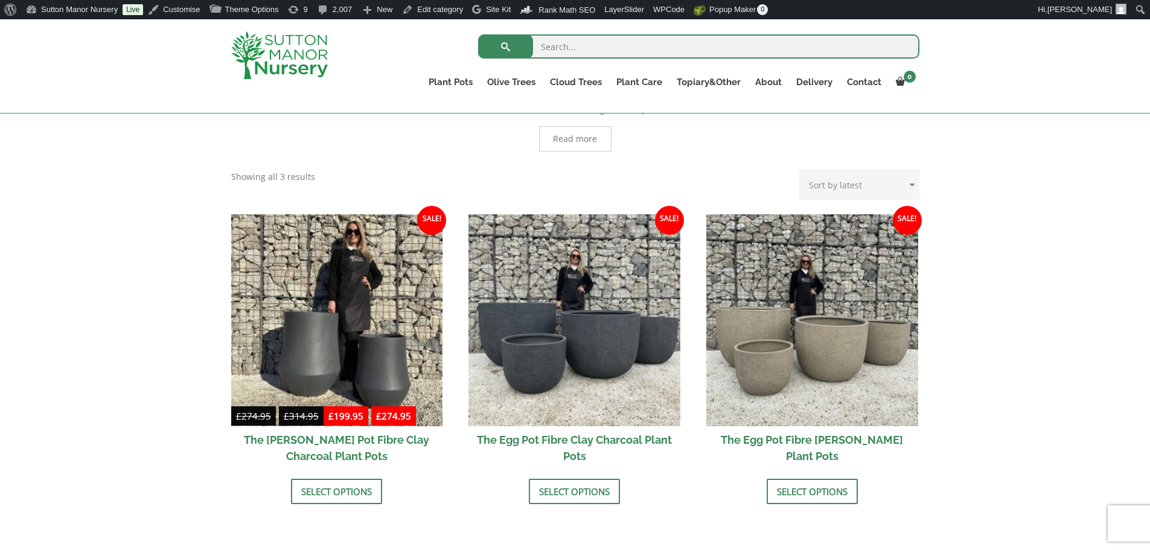
scroll to position [362, 0]
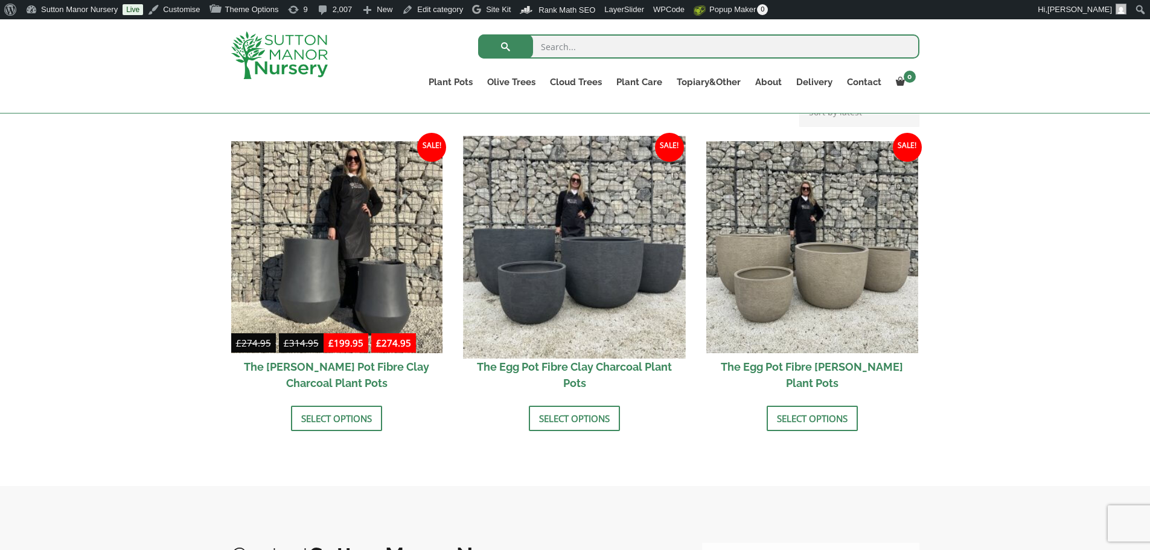
click at [581, 204] on img at bounding box center [575, 247] width 222 height 222
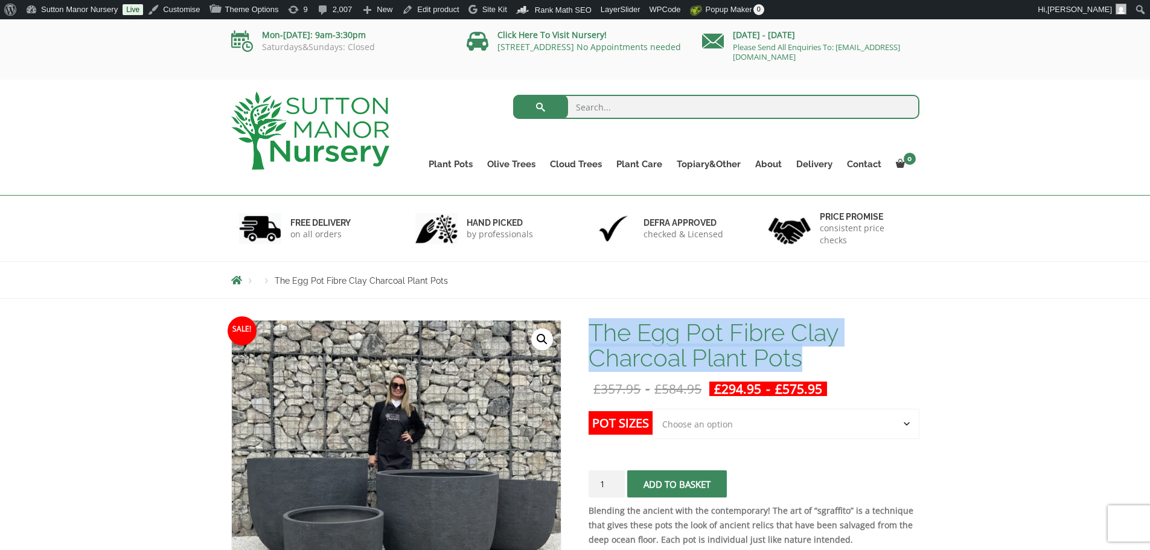
drag, startPoint x: 594, startPoint y: 332, endPoint x: 836, endPoint y: 370, distance: 245.1
click at [836, 370] on h1 "The Egg Pot Fibre Clay Charcoal Plant Pots" at bounding box center [754, 345] width 330 height 51
copy h1 "The Egg Pot Fibre Clay Charcoal Plant Pots"
